Goal: Information Seeking & Learning: Learn about a topic

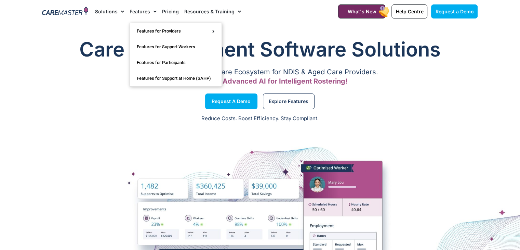
click at [142, 12] on link "Features" at bounding box center [143, 11] width 27 height 23
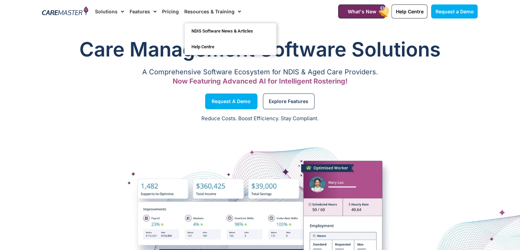
click at [219, 11] on link "Resources & Training" at bounding box center [212, 11] width 57 height 23
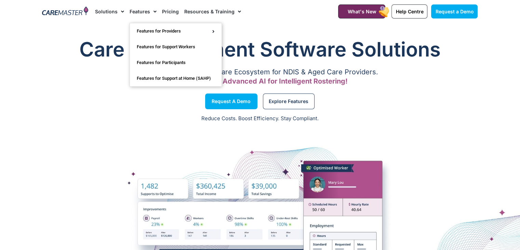
click at [143, 10] on link "Features" at bounding box center [143, 11] width 27 height 23
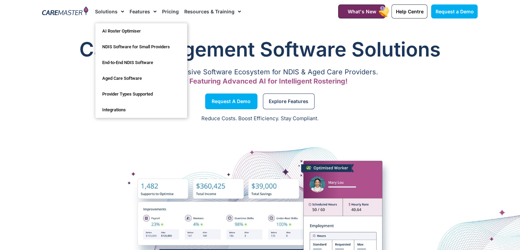
click at [111, 8] on link "Solutions" at bounding box center [109, 11] width 29 height 23
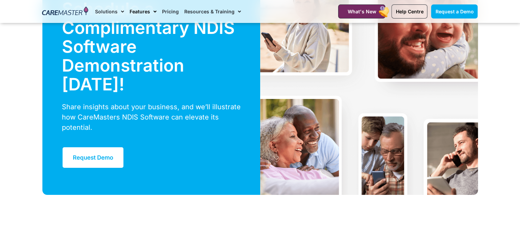
scroll to position [2402, 0]
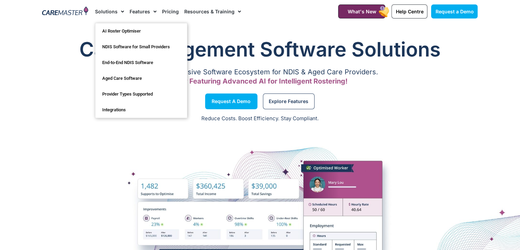
click at [106, 7] on link "Solutions" at bounding box center [109, 11] width 29 height 23
click at [120, 79] on link "Aged Care Software" at bounding box center [141, 78] width 92 height 16
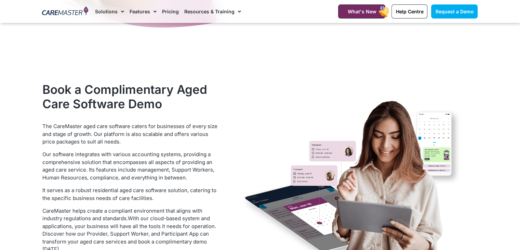
scroll to position [1110, 0]
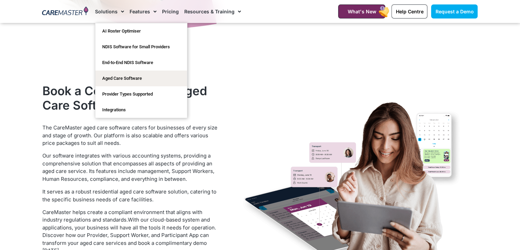
click at [119, 13] on span "Menu" at bounding box center [121, 12] width 6 height 12
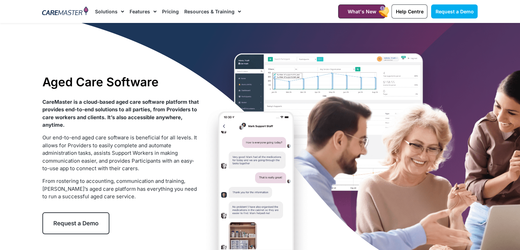
click at [119, 13] on span "Menu" at bounding box center [121, 12] width 6 height 12
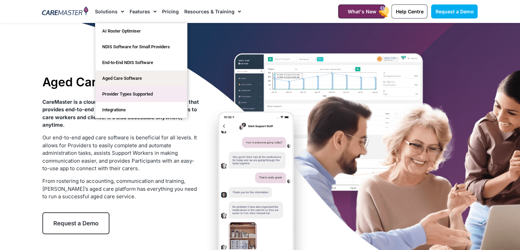
click at [125, 95] on link "Provider Types Supported" at bounding box center [141, 94] width 92 height 16
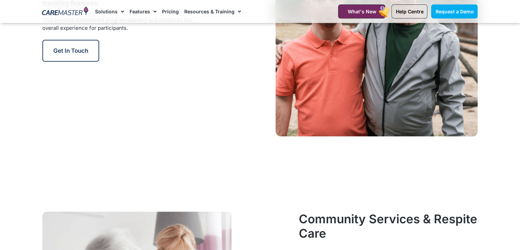
scroll to position [2989, 0]
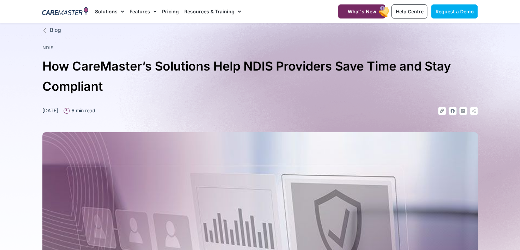
click at [53, 30] on span "Blog" at bounding box center [54, 30] width 13 height 8
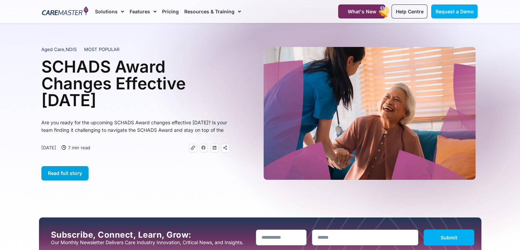
click at [83, 177] on link "Read full story" at bounding box center [64, 173] width 47 height 14
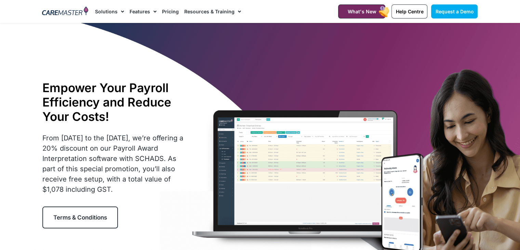
scroll to position [313, 0]
